Goal: Use online tool/utility: Utilize a website feature to perform a specific function

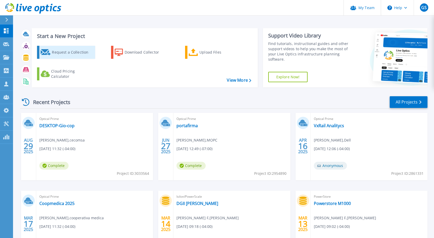
drag, startPoint x: 64, startPoint y: 51, endPoint x: 86, endPoint y: 56, distance: 23.0
click at [64, 51] on div "Request a Collection" at bounding box center [73, 52] width 42 height 10
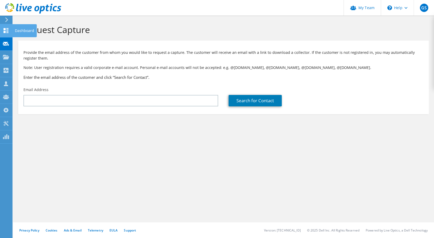
click at [5, 30] on use at bounding box center [6, 30] width 5 height 5
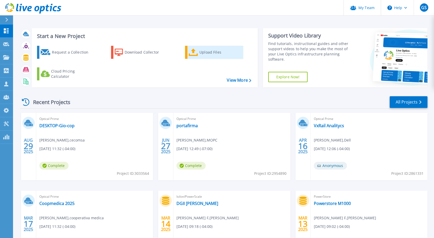
click at [203, 51] on div "Upload Files" at bounding box center [220, 52] width 42 height 10
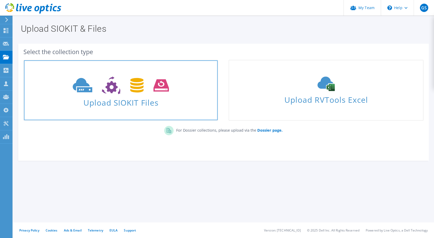
click at [146, 95] on span at bounding box center [121, 85] width 194 height 22
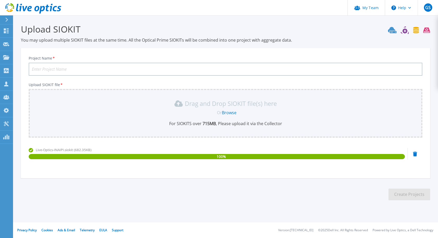
click at [98, 69] on input "Project Name *" at bounding box center [225, 69] width 393 height 13
type input "Inaipi 2025"
click at [401, 191] on button "Create Projects" at bounding box center [409, 195] width 42 height 12
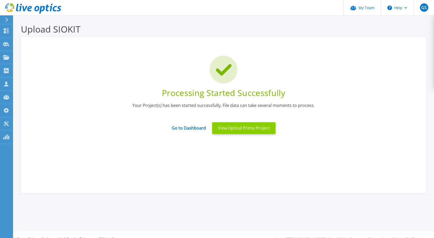
click at [240, 127] on button "View Optical Prime Project" at bounding box center [243, 128] width 63 height 12
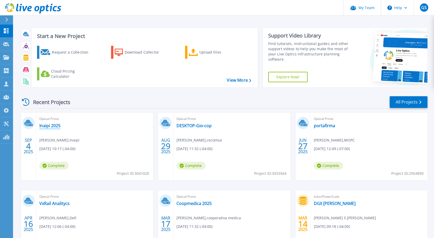
click at [45, 128] on link "Inaipi 2025" at bounding box center [49, 125] width 21 height 5
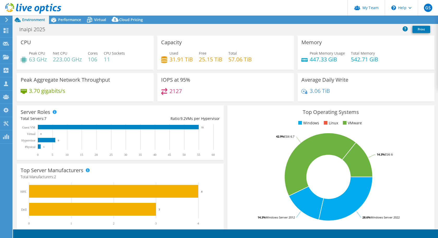
select select "USD"
click at [29, 20] on span "Environment" at bounding box center [33, 19] width 23 height 5
click at [32, 9] on icon at bounding box center [33, 8] width 56 height 11
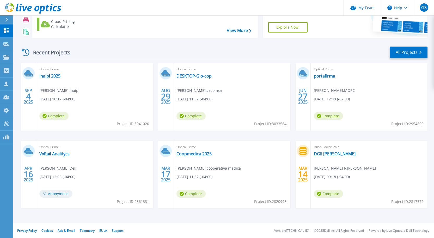
scroll to position [50, 0]
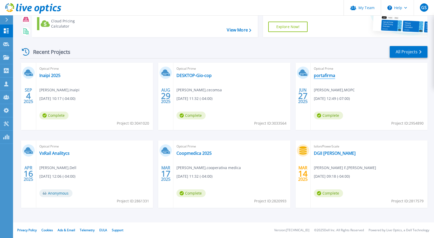
click at [322, 77] on link "portafirma" at bounding box center [324, 75] width 21 height 5
